Goal: Task Accomplishment & Management: Complete application form

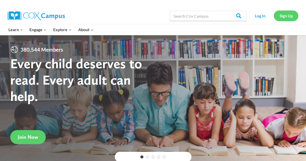
click at [286, 16] on link "Sign Up" at bounding box center [286, 15] width 25 height 10
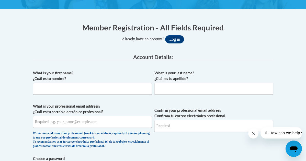
scroll to position [108, 0]
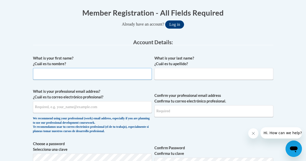
click at [133, 76] on input "What is your first name? ¿Cuál es tu nombre?" at bounding box center [92, 74] width 119 height 12
type input "Vogue"
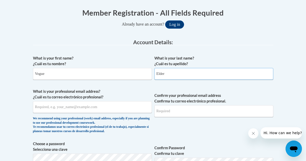
type input "Elder"
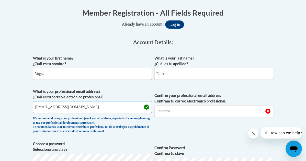
type input "[EMAIL_ADDRESS][DOMAIN_NAME]"
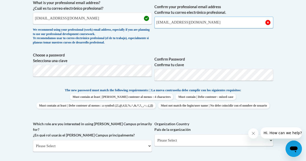
scroll to position [197, 0]
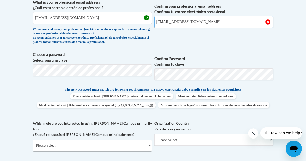
type input "[EMAIL_ADDRESS][DOMAIN_NAME]"
click at [180, 37] on span "Confirm your professional email address Confirma tu correo electrónico profesio…" at bounding box center [213, 22] width 119 height 47
click at [243, 111] on div "The new password must match the following requirements: | La nueva contraseña d…" at bounding box center [153, 99] width 240 height 25
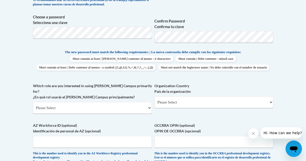
scroll to position [255, 0]
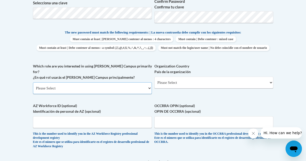
click at [111, 93] on select "Please Select College/University | Colegio/Universidad Community/Nonprofit Part…" at bounding box center [92, 88] width 119 height 12
select select "5a18ea06-2b54-4451-96f2-d152daf9eac5"
click at [33, 85] on select "Please Select College/University | Colegio/Universidad Community/Nonprofit Part…" at bounding box center [92, 88] width 119 height 12
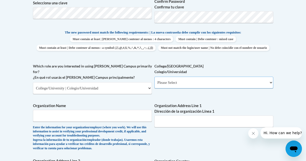
click at [165, 88] on select "Please Select College/University Staff | Empleado universitario College/Univers…" at bounding box center [213, 83] width 119 height 12
select select "99b32b07-cffc-426c-8bf6-0cd77760d84b"
click at [154, 85] on select "Please Select College/University Staff | Empleado universitario College/Univers…" at bounding box center [213, 83] width 119 height 12
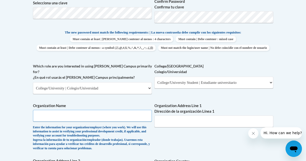
click at [102, 121] on input "Organization Name" at bounding box center [92, 116] width 119 height 12
type input "[GEOGRAPHIC_DATA]"
click at [173, 122] on input "Organization Address Line 1 Dirección de la organización Línea 1" at bounding box center [213, 122] width 119 height 12
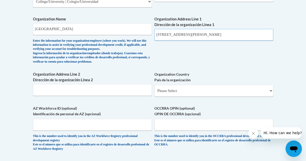
scroll to position [341, 0]
type input "[STREET_ADDRESS][PERSON_NAME]"
click at [168, 95] on select "Please Select [GEOGRAPHIC_DATA] | [GEOGRAPHIC_DATA] Outside of [GEOGRAPHIC_DATA…" at bounding box center [213, 91] width 119 height 12
select select "ad49bcad-a171-4b2e-b99c-48b446064914"
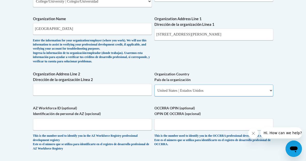
click at [154, 88] on select "Please Select [GEOGRAPHIC_DATA] | [GEOGRAPHIC_DATA] Outside of [GEOGRAPHIC_DATA…" at bounding box center [213, 91] width 119 height 12
select select
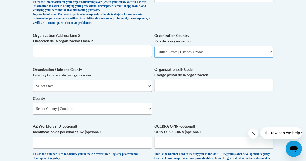
scroll to position [381, 0]
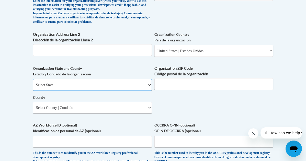
click at [117, 89] on select "Select State [US_STATE] [US_STATE] [US_STATE] [US_STATE] [US_STATE] [US_STATE] …" at bounding box center [92, 85] width 119 height 12
select select "[US_STATE]"
click at [33, 82] on select "Select State [US_STATE] [US_STATE] [US_STATE] [US_STATE] [US_STATE] [US_STATE] …" at bounding box center [92, 85] width 119 height 12
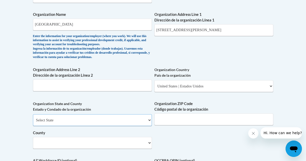
scroll to position [310, 0]
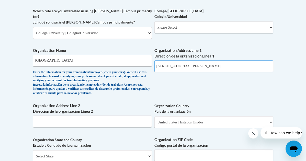
drag, startPoint x: 240, startPoint y: 66, endPoint x: 227, endPoint y: 69, distance: 13.1
click at [226, 69] on input "[STREET_ADDRESS][PERSON_NAME]" at bounding box center [213, 66] width 119 height 12
click at [227, 69] on input "[STREET_ADDRESS][PERSON_NAME]" at bounding box center [213, 66] width 119 height 12
click at [239, 71] on input "[STREET_ADDRESS][PERSON_NAME]" at bounding box center [213, 66] width 119 height 12
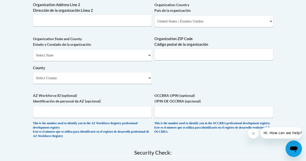
scroll to position [397, 0]
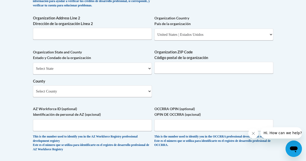
type input "[STREET_ADDRESS][PERSON_NAME]"
click at [229, 66] on input "Organization ZIP Code Código postal de la organización" at bounding box center [213, 68] width 119 height 12
type input "31698"
click at [133, 96] on select "Select County Appling [PERSON_NAME] [PERSON_NAME] [PERSON_NAME] [PERSON_NAME] B…" at bounding box center [92, 91] width 119 height 12
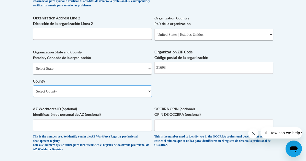
click at [102, 96] on select "Select County Appling [PERSON_NAME] [PERSON_NAME] [PERSON_NAME] [PERSON_NAME] B…" at bounding box center [92, 91] width 119 height 12
select select "Lowndes"
click at [33, 88] on select "Select County Appling [PERSON_NAME] [PERSON_NAME] [PERSON_NAME] [PERSON_NAME] B…" at bounding box center [92, 91] width 119 height 12
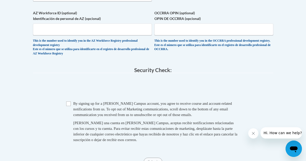
scroll to position [499, 0]
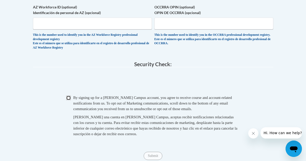
click at [66, 100] on input "Checkbox" at bounding box center [68, 98] width 5 height 5
checkbox input "true"
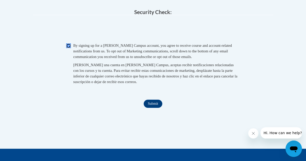
scroll to position [566, 0]
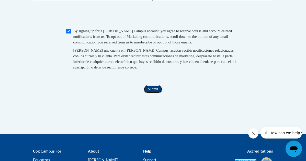
click at [152, 93] on input "Submit" at bounding box center [153, 89] width 18 height 8
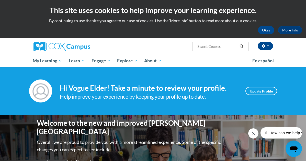
click at [252, 134] on icon "Close message from company" at bounding box center [253, 133] width 4 height 4
